Goal: Transaction & Acquisition: Register for event/course

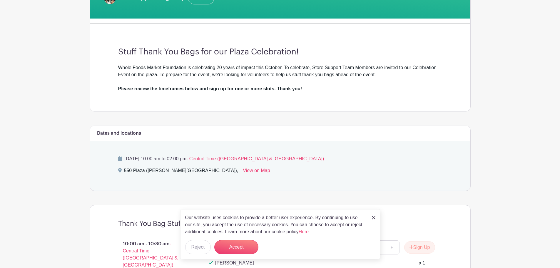
scroll to position [176, 0]
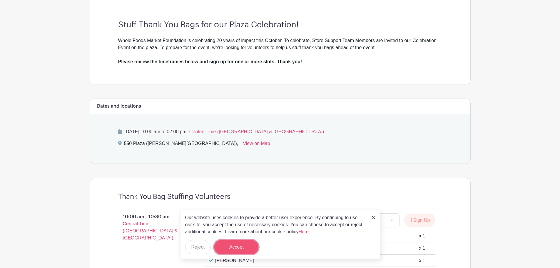
click at [240, 247] on button "Accept" at bounding box center [236, 247] width 44 height 14
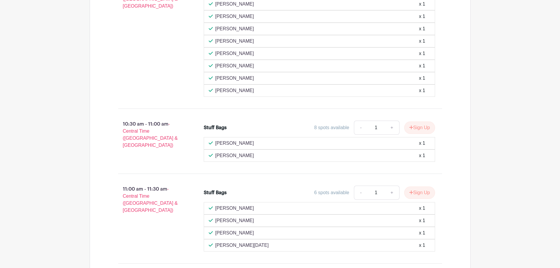
scroll to position [441, 0]
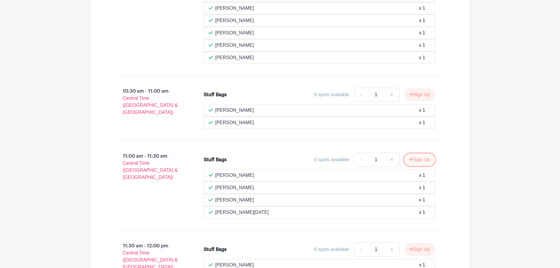
click at [419, 158] on button "Sign Up" at bounding box center [419, 160] width 31 height 12
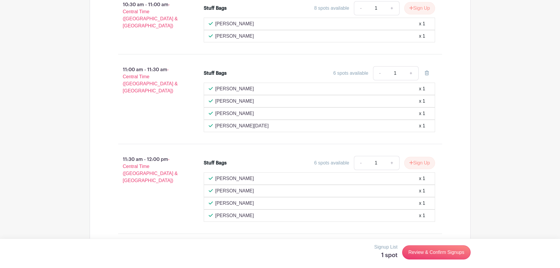
scroll to position [529, 0]
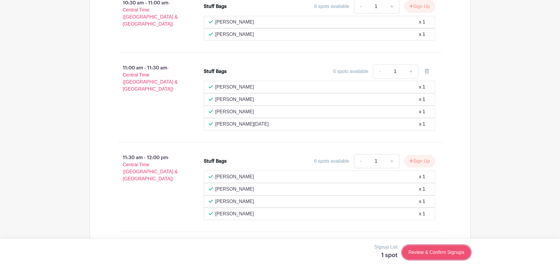
click at [435, 249] on link "Review & Confirm Signups" at bounding box center [436, 252] width 68 height 14
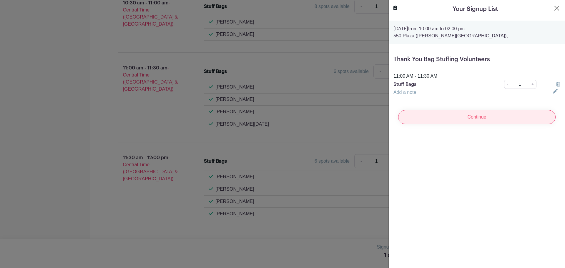
click at [450, 115] on input "Continue" at bounding box center [476, 117] width 157 height 14
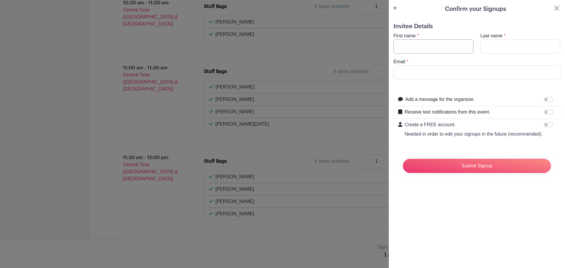
click at [435, 52] on input "First name" at bounding box center [433, 46] width 80 height 14
type input "[PERSON_NAME]"
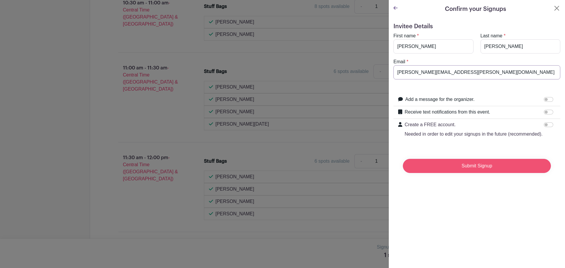
type input "[PERSON_NAME][EMAIL_ADDRESS][PERSON_NAME][DOMAIN_NAME]"
click at [467, 173] on input "Submit Signup" at bounding box center [477, 166] width 148 height 14
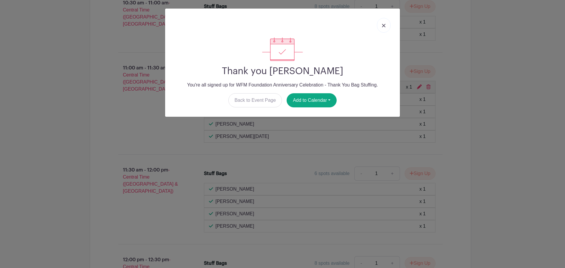
click at [384, 24] on img at bounding box center [384, 26] width 4 height 4
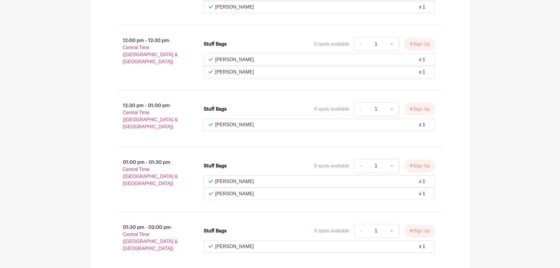
scroll to position [794, 0]
